Goal: Obtain resource: Download file/media

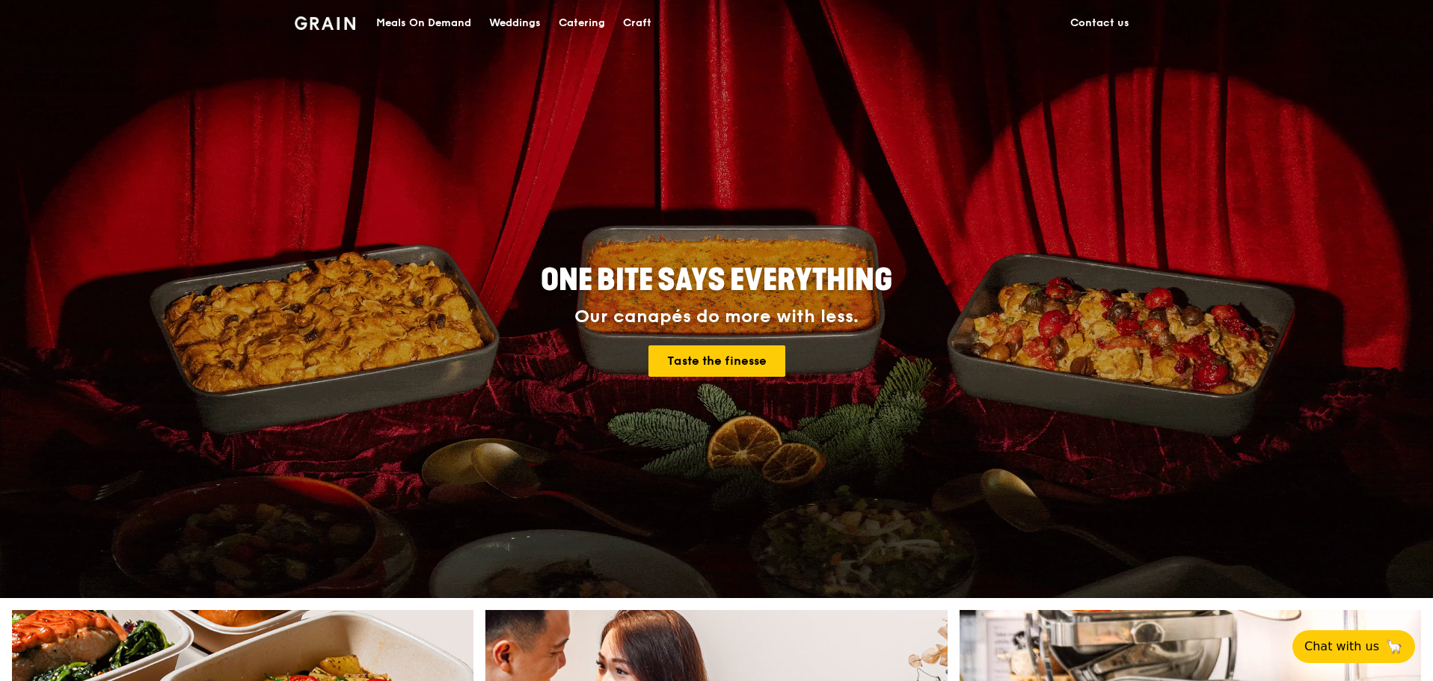
click at [584, 24] on div "Catering" at bounding box center [581, 23] width 46 height 45
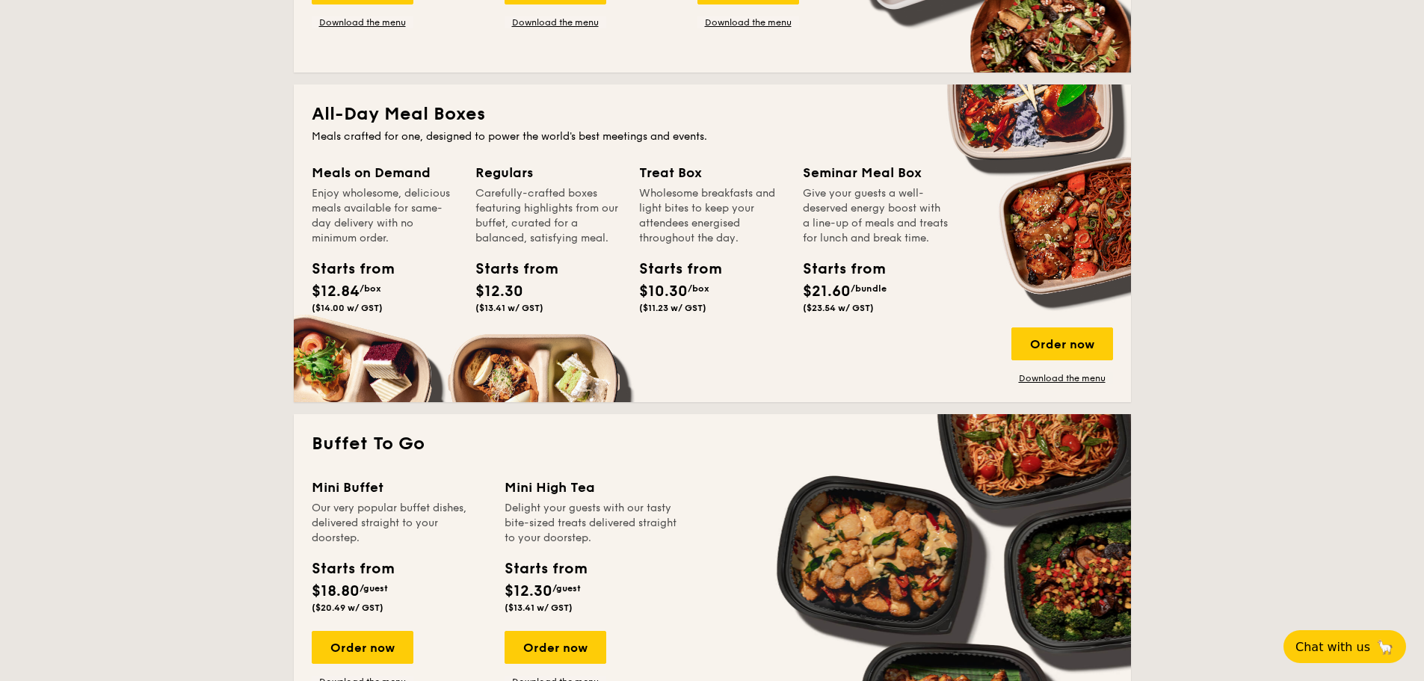
scroll to position [75, 0]
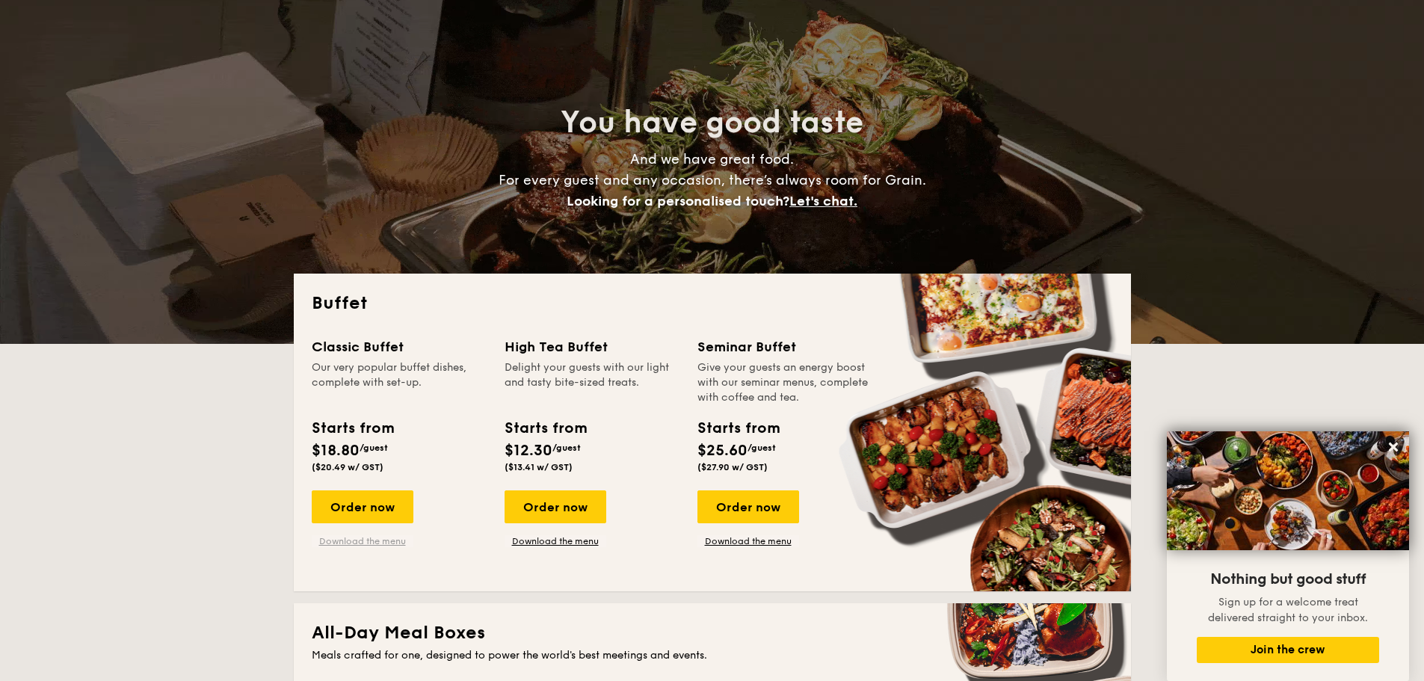
click at [389, 541] on link "Download the menu" at bounding box center [363, 541] width 102 height 12
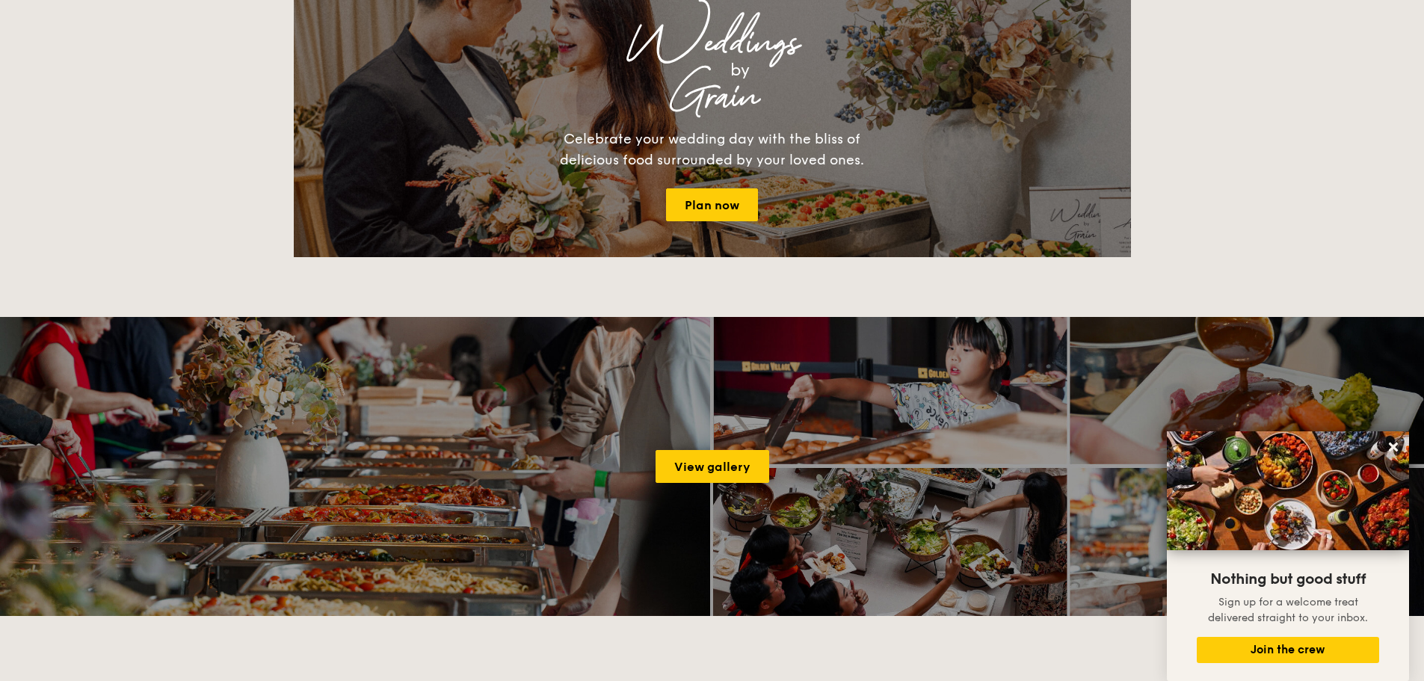
scroll to position [1794, 0]
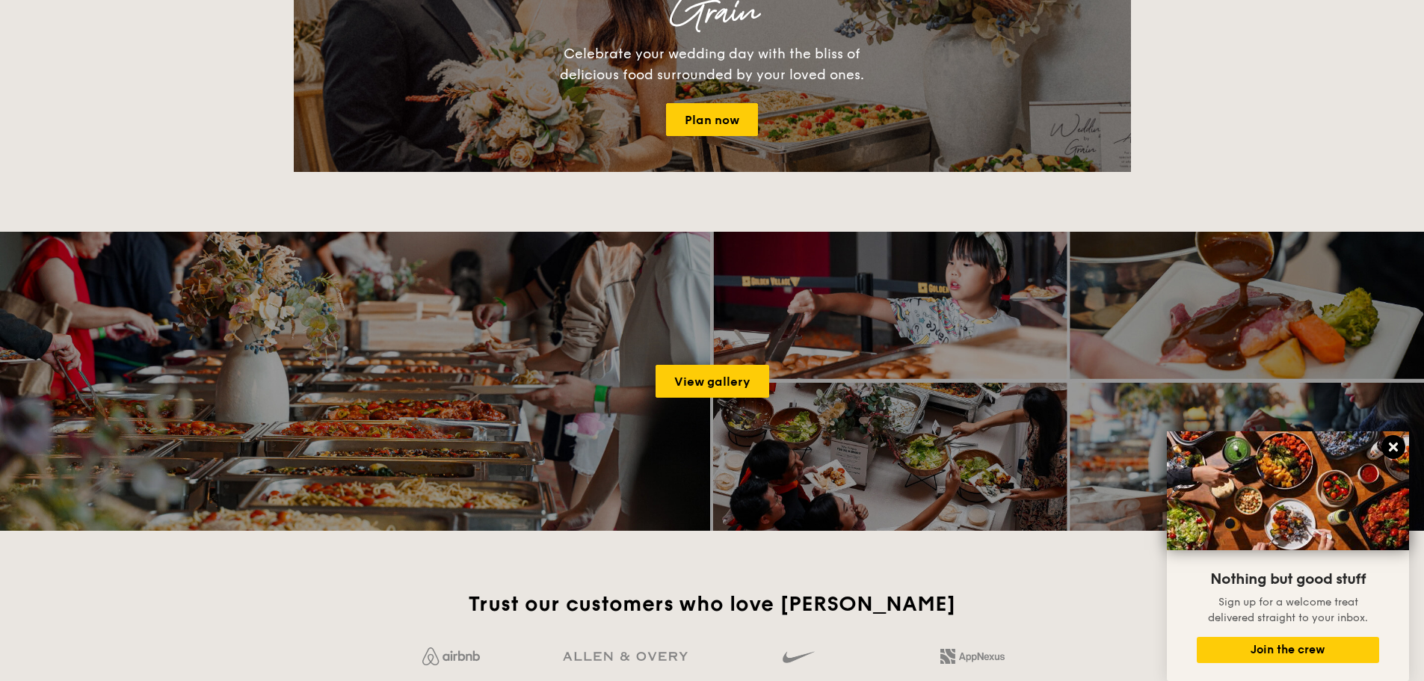
click at [1397, 444] on icon at bounding box center [1393, 447] width 9 height 9
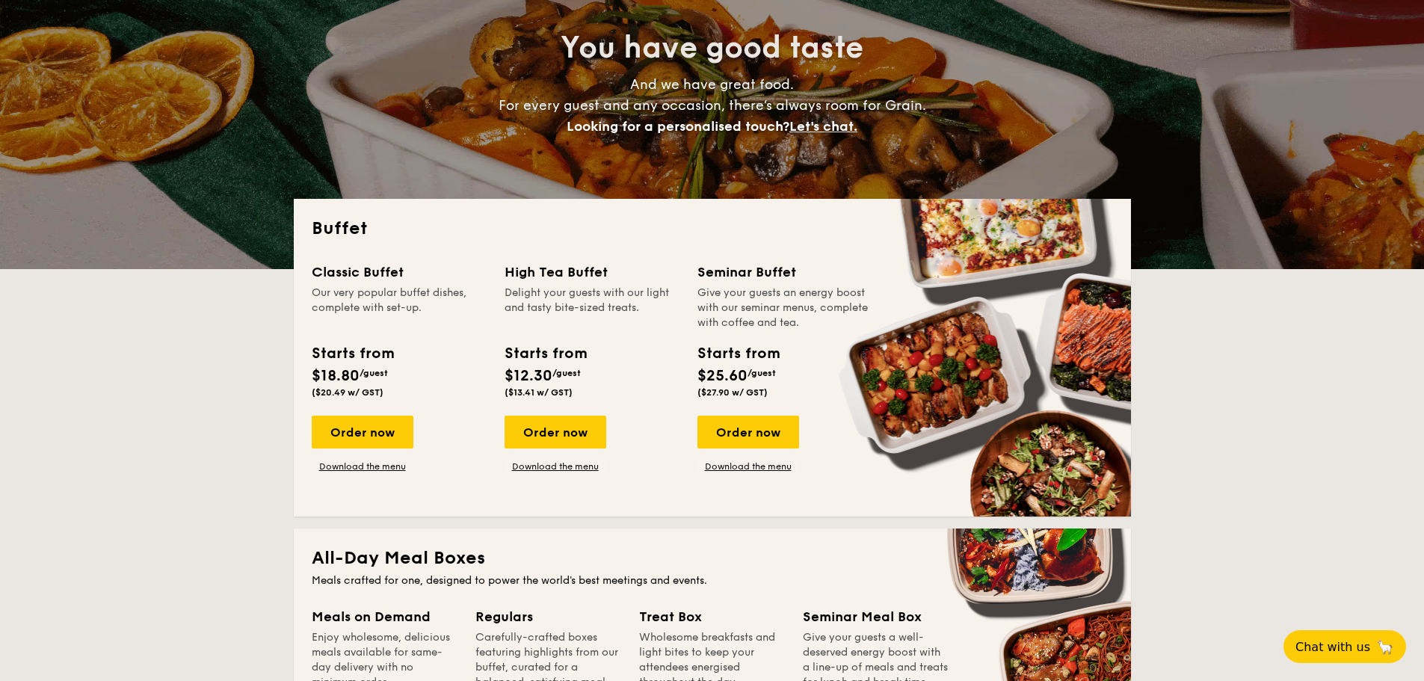
scroll to position [0, 0]
